Goal: Complete application form

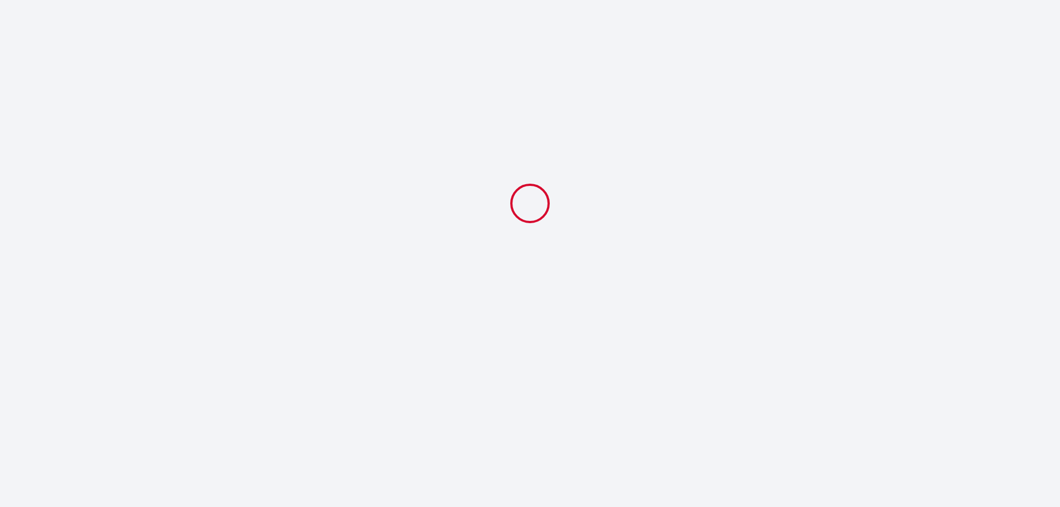
select select
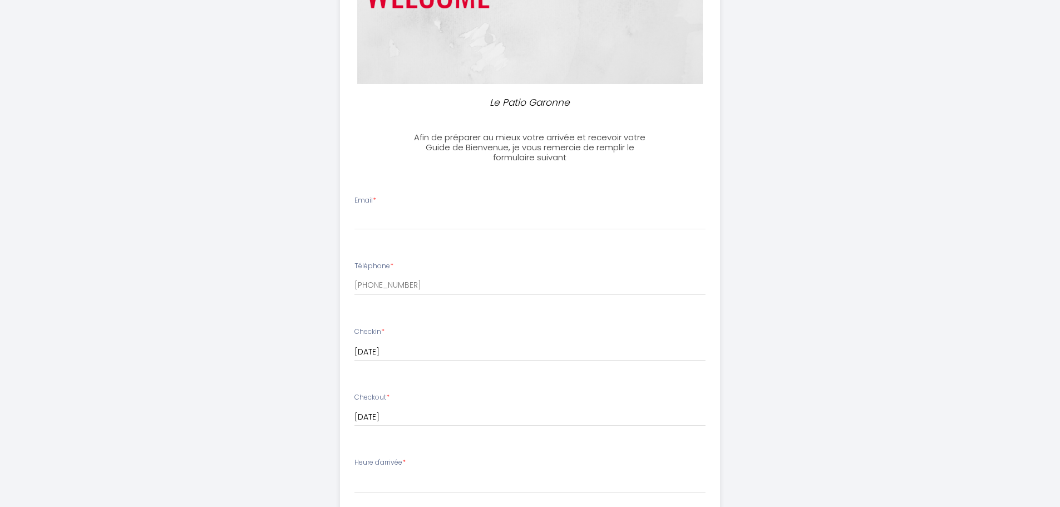
scroll to position [111, 0]
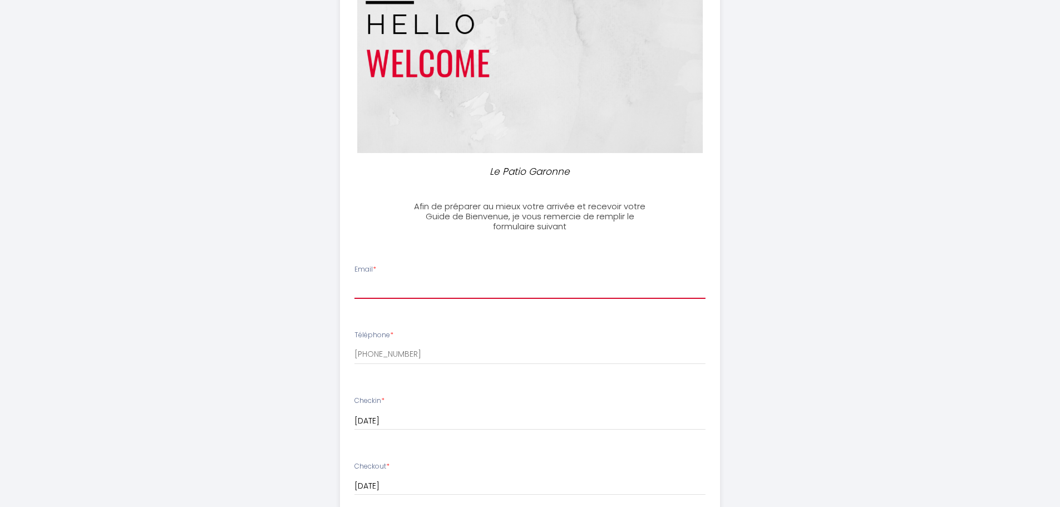
click at [394, 288] on input "Email *" at bounding box center [529, 289] width 351 height 20
type input "[EMAIL_ADDRESS][PERSON_NAME][DOMAIN_NAME]"
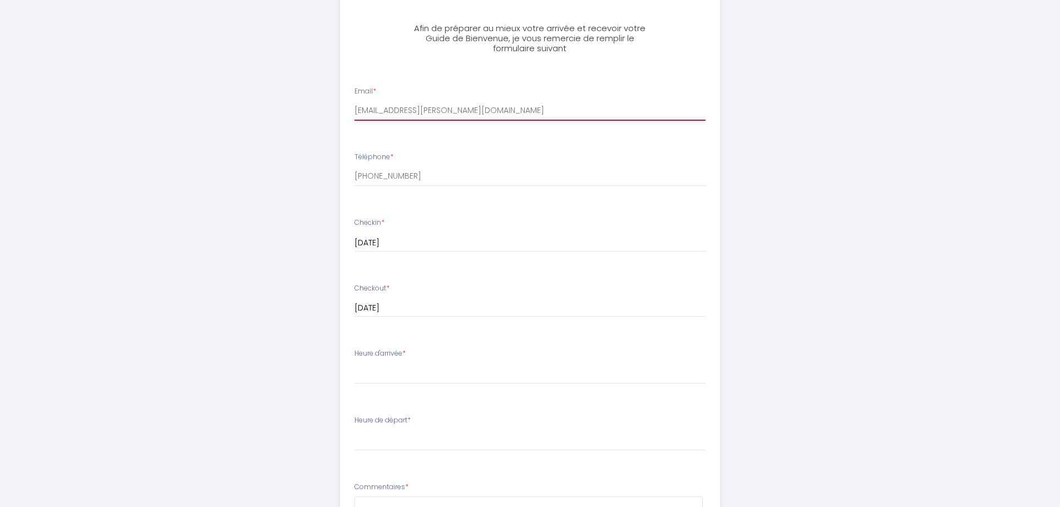
scroll to position [334, 0]
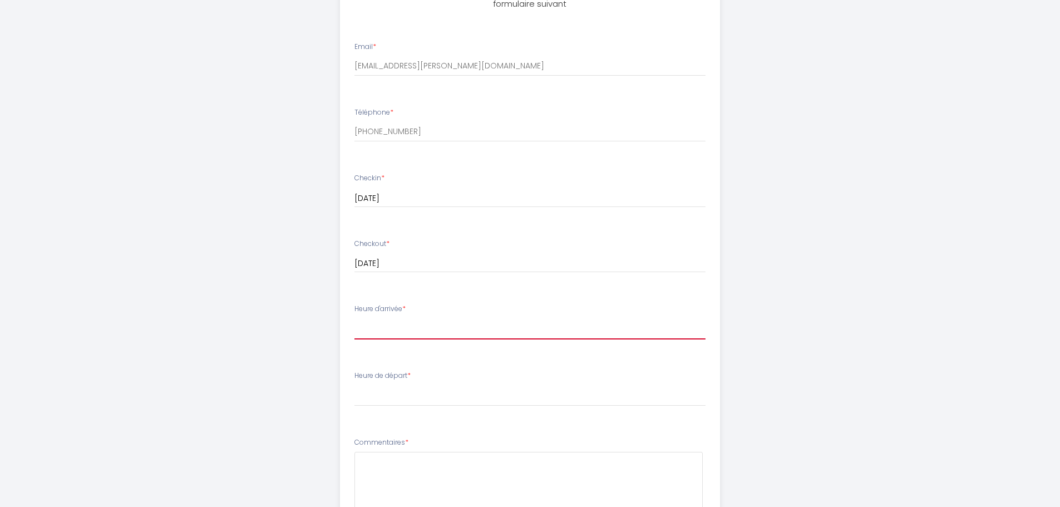
click at [402, 327] on select "16:00 16:30 17:00 17:30 18:00 18:30 19:00 19:30 20:00 20:30 21:00 21:30 22:00 2…" at bounding box center [529, 328] width 351 height 21
select select "16:00"
click at [354, 318] on select "16:00 16:30 17:00 17:30 18:00 18:30 19:00 19:30 20:00 20:30 21:00 21:30 22:00 2…" at bounding box center [529, 328] width 351 height 21
click at [417, 399] on select "00:00 00:30 01:00 01:30 02:00 02:30 03:00 03:30 04:00 04:30 05:00 05:30 06:00 0…" at bounding box center [529, 395] width 351 height 21
select select "11:00"
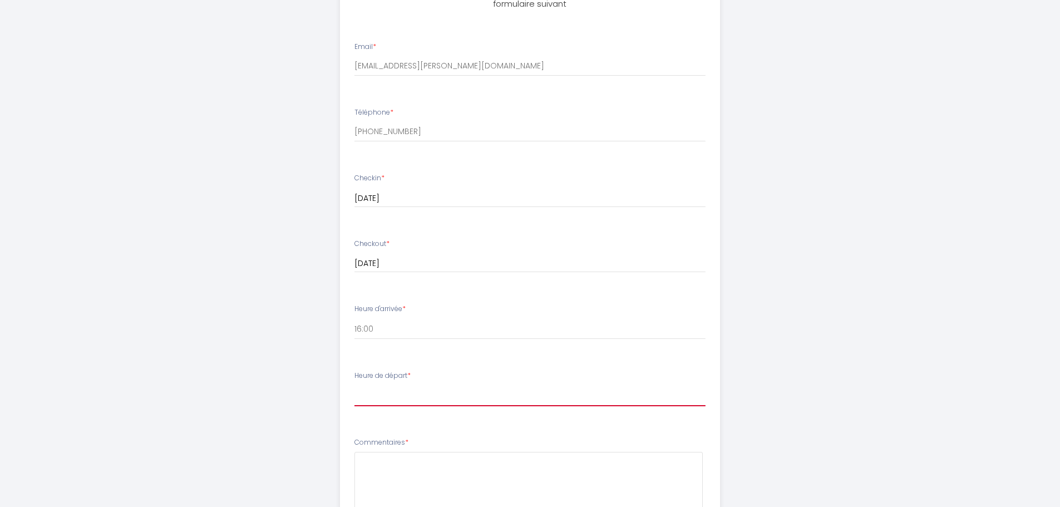
click at [354, 385] on select "00:00 00:30 01:00 01:30 02:00 02:30 03:00 03:30 04:00 04:30 05:00 05:30 06:00 0…" at bounding box center [529, 395] width 351 height 21
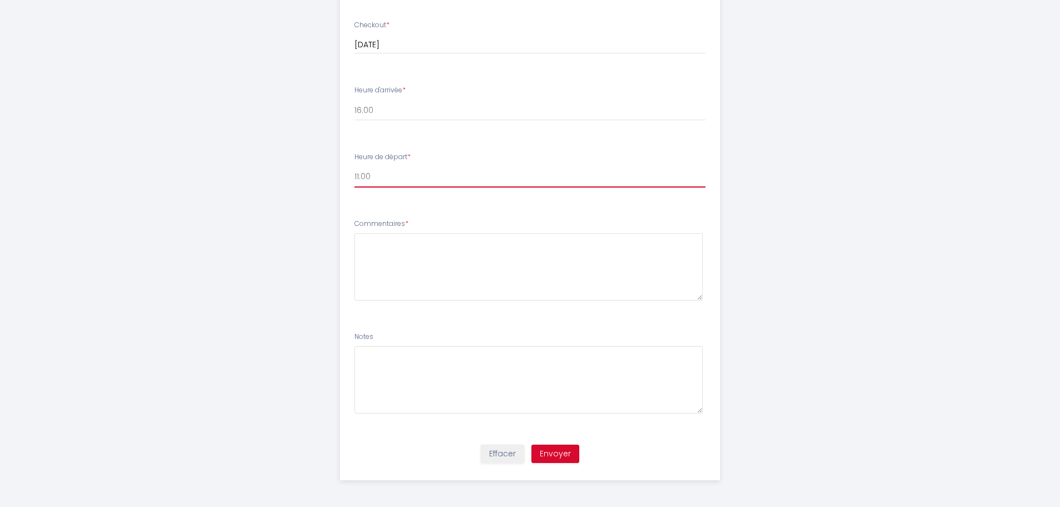
scroll to position [554, 0]
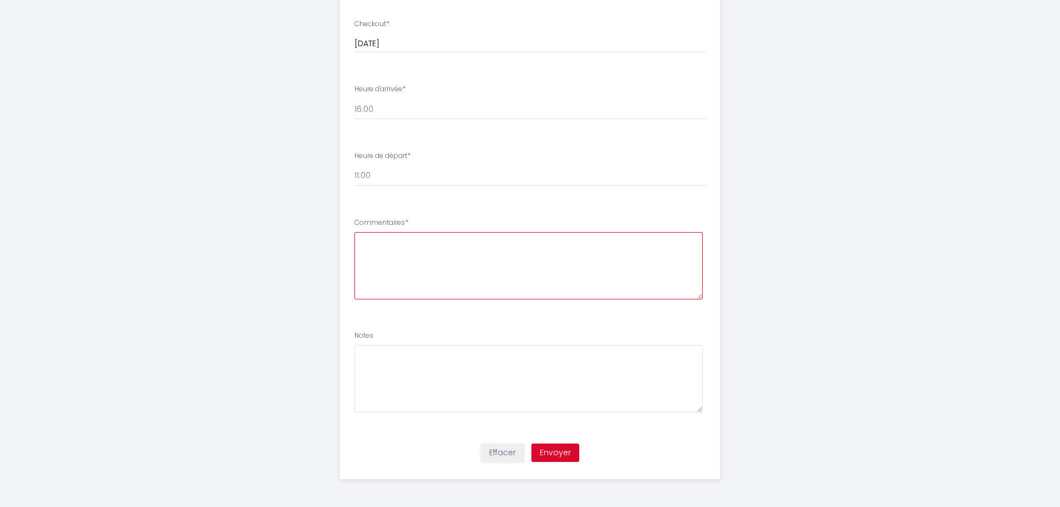
click at [391, 259] on textarea at bounding box center [528, 265] width 348 height 67
type textarea "B"
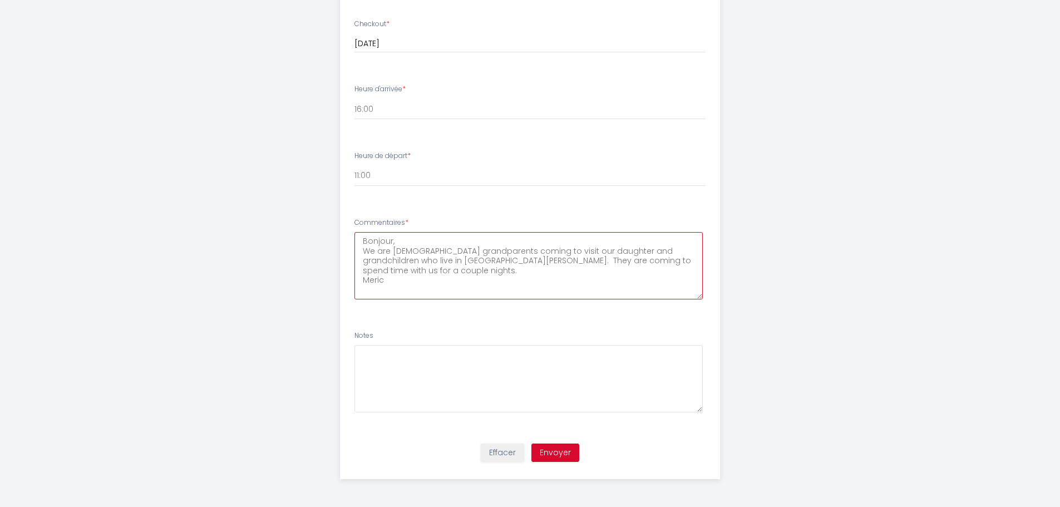
type textarea "Bonjour, We are [DEMOGRAPHIC_DATA] grandparents coming to visit our daughter an…"
click at [560, 451] on button "Envoyer" at bounding box center [555, 452] width 48 height 19
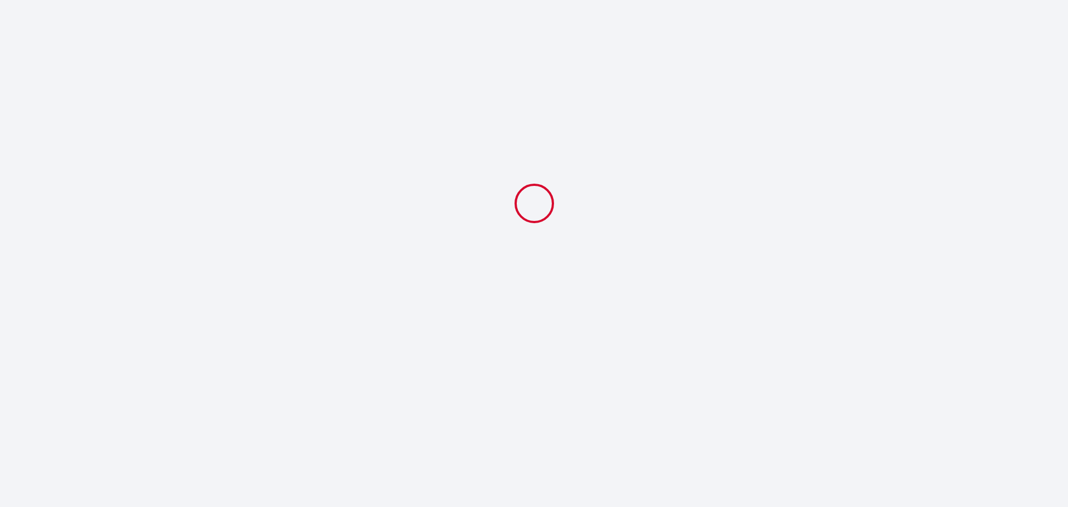
select select "11:00"
